Goal: Register for event/course

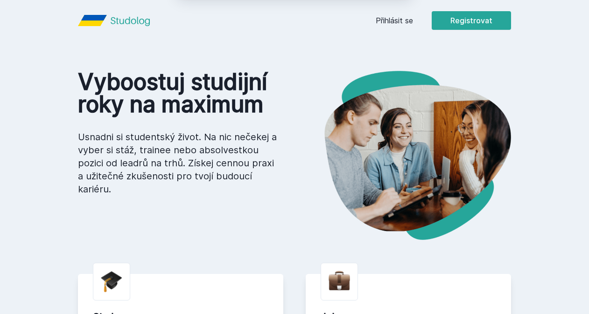
click at [334, 61] on button "Jasně, jsem pro" at bounding box center [359, 60] width 82 height 23
click at [489, 17] on button "Registrovat" at bounding box center [470, 20] width 79 height 19
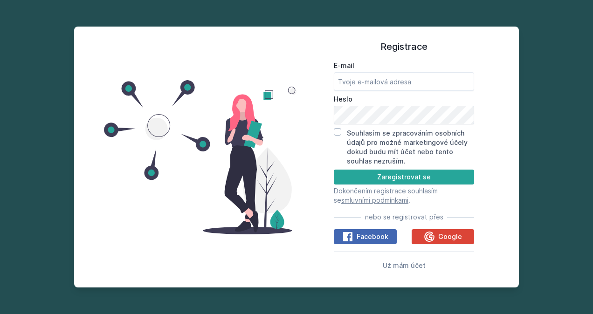
click at [440, 69] on label "E-mail" at bounding box center [404, 65] width 140 height 9
click at [440, 72] on input "E-mail" at bounding box center [404, 81] width 140 height 19
click at [336, 132] on input "Souhlasím se zpracováním osobních údajů pro možné marketingové účely dokud budu…" at bounding box center [337, 131] width 7 height 7
checkbox input "true"
click at [368, 89] on input "E-mail" at bounding box center [404, 81] width 140 height 19
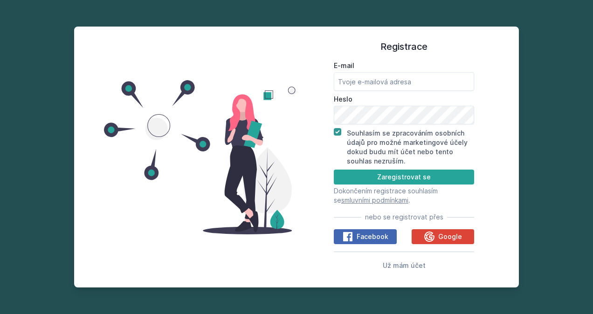
click at [375, 174] on button "Zaregistrovat se" at bounding box center [404, 177] width 140 height 15
click at [407, 76] on input "E-mail" at bounding box center [404, 81] width 140 height 19
type input "[EMAIL_ADDRESS][DOMAIN_NAME]"
click at [334, 170] on button "Zaregistrovat se" at bounding box center [404, 177] width 140 height 15
click at [413, 171] on button "Zaregistrovat se" at bounding box center [404, 177] width 140 height 15
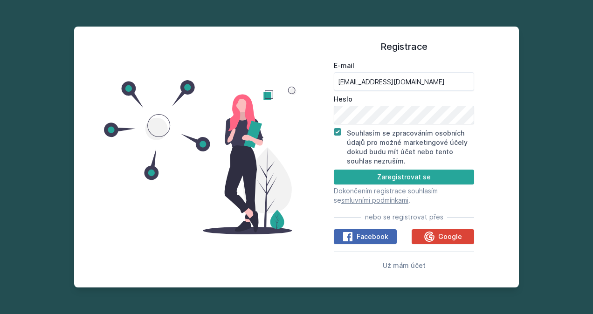
click at [413, 171] on button "Zaregistrovat se" at bounding box center [404, 177] width 140 height 15
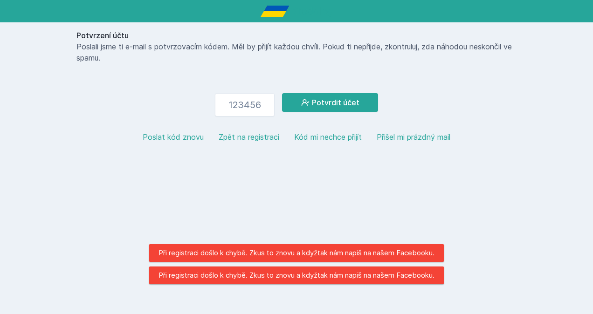
click at [413, 158] on html "Potvrzení účtu Poslali jsme ti e-mail s potvrzovacím kódem. Měl by přijít každo…" at bounding box center [296, 79] width 593 height 158
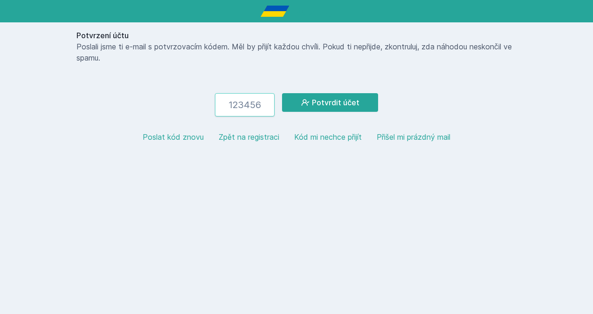
click at [255, 107] on input "number" at bounding box center [245, 104] width 60 height 23
click at [183, 137] on button "Poslat kód znovu" at bounding box center [173, 137] width 61 height 11
click at [344, 138] on button "Kód mi nechce přijít" at bounding box center [328, 137] width 68 height 11
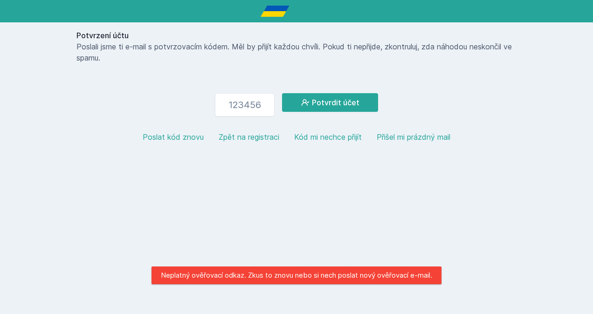
click at [516, 81] on div "Potvrzení účtu Poslali jsme ti e-mail s potvrzovacím kódem. Měl by přijít každo…" at bounding box center [297, 89] width 448 height 135
click at [534, 80] on div "Potvrzení účtu Poslali jsme ti e-mail s potvrzovacím kódem. Měl by přijít každo…" at bounding box center [296, 79] width 593 height 158
click at [531, 119] on div "Potvrzení účtu Poslali jsme ti e-mail s potvrzovacím kódem. Měl by přijít každo…" at bounding box center [296, 79] width 593 height 158
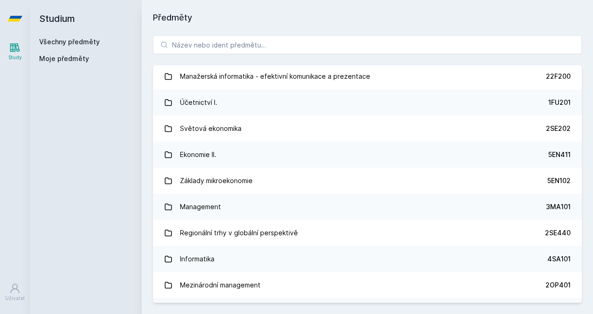
scroll to position [318, 0]
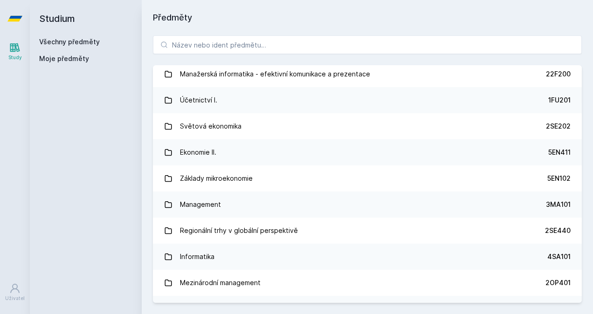
click at [488, 132] on link "Světová ekonomika 2SE202" at bounding box center [367, 126] width 429 height 26
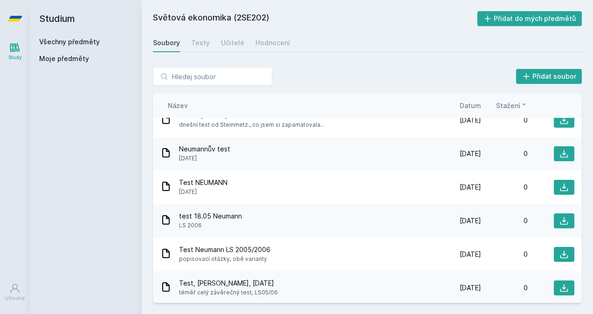
scroll to position [5007, 0]
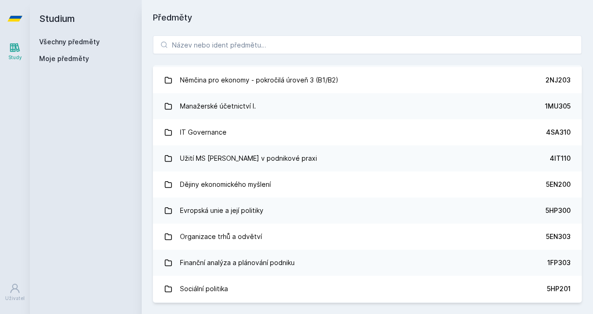
scroll to position [2939, 0]
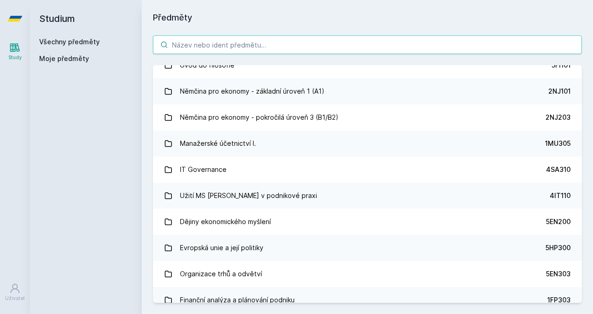
click at [540, 47] on input "search" at bounding box center [367, 44] width 429 height 19
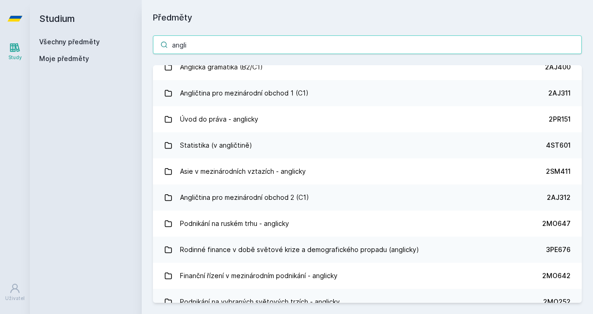
scroll to position [0, 0]
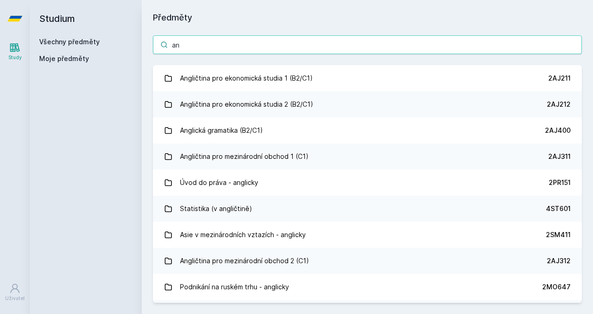
type input "a"
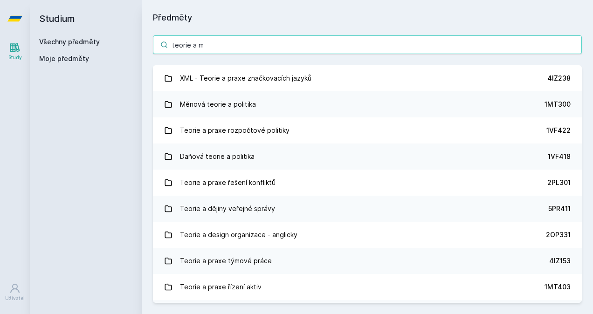
type input "teorie a me"
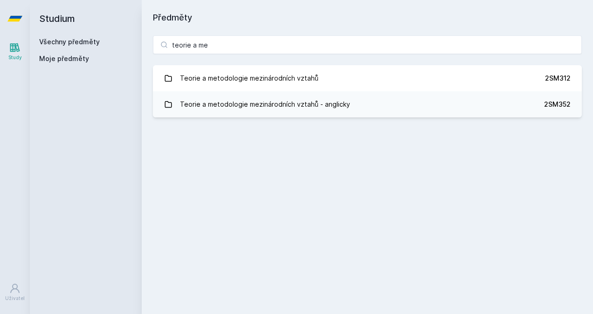
click at [348, 78] on link "Teorie a metodologie mezinárodních vztahů 2SM312" at bounding box center [367, 78] width 429 height 26
